Goal: Find specific page/section: Find specific page/section

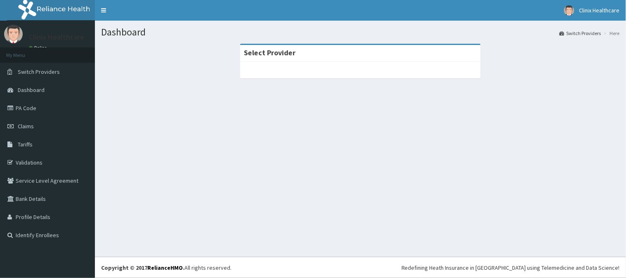
click at [341, 74] on div at bounding box center [360, 70] width 241 height 17
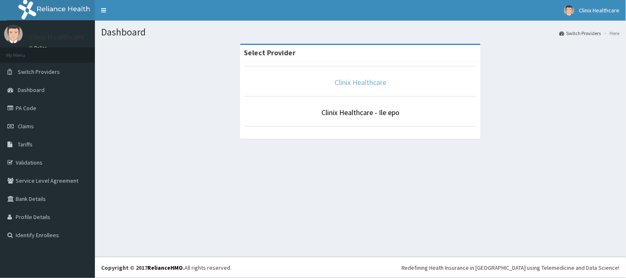
click at [349, 80] on link "Clinix Healthcare" at bounding box center [361, 82] width 52 height 9
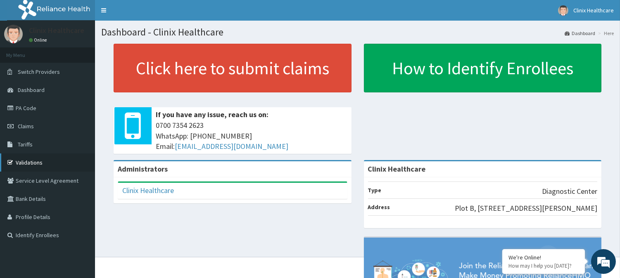
click at [28, 162] on link "Validations" at bounding box center [47, 163] width 95 height 18
